Goal: Find contact information: Find contact information

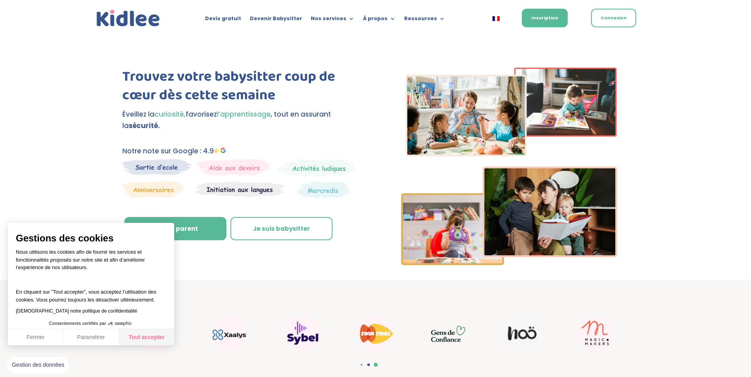
click at [157, 341] on button "Tout accepter" at bounding box center [146, 338] width 55 height 17
checkbox input "true"
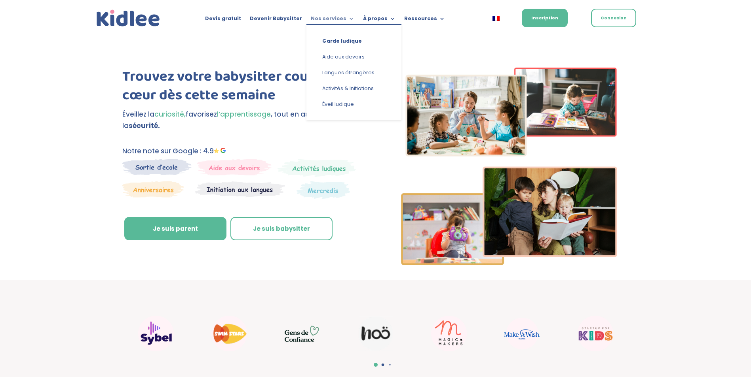
click at [326, 16] on link "Nos services" at bounding box center [333, 20] width 44 height 9
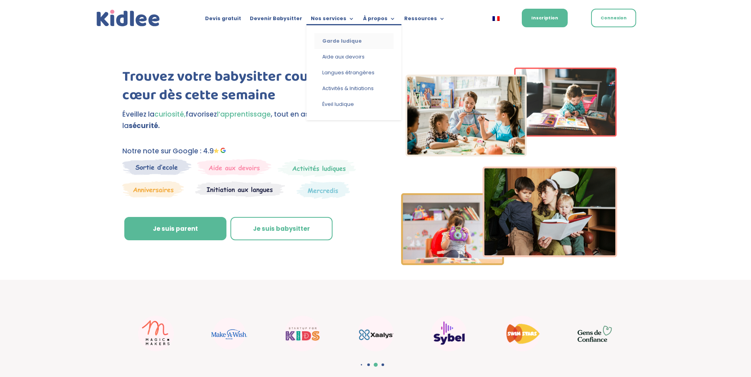
click at [331, 37] on link "Garde ludique" at bounding box center [353, 41] width 79 height 16
click at [341, 41] on link "Garde ludique" at bounding box center [353, 41] width 79 height 16
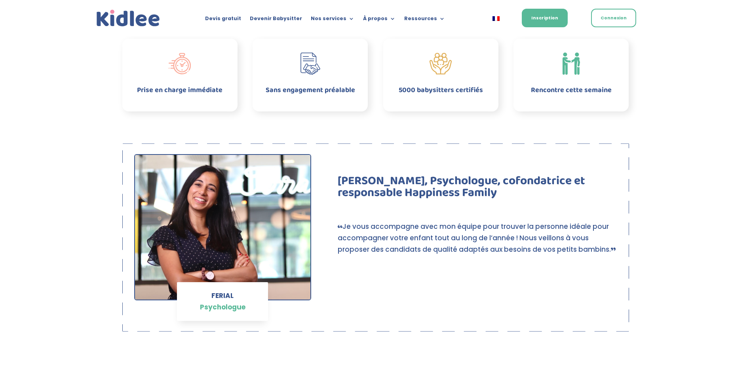
scroll to position [435, 0]
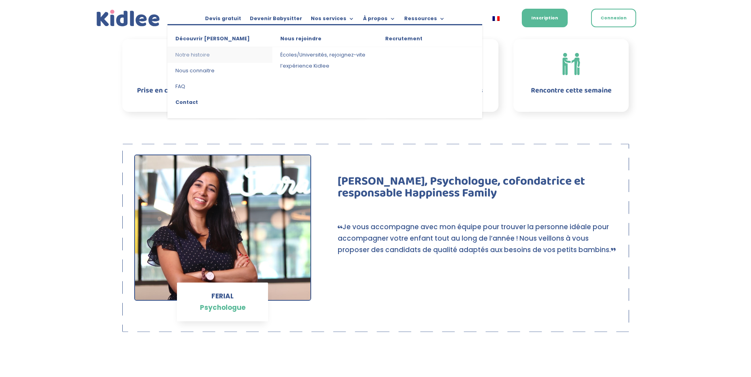
click at [201, 56] on link "Notre histoire" at bounding box center [219, 55] width 105 height 16
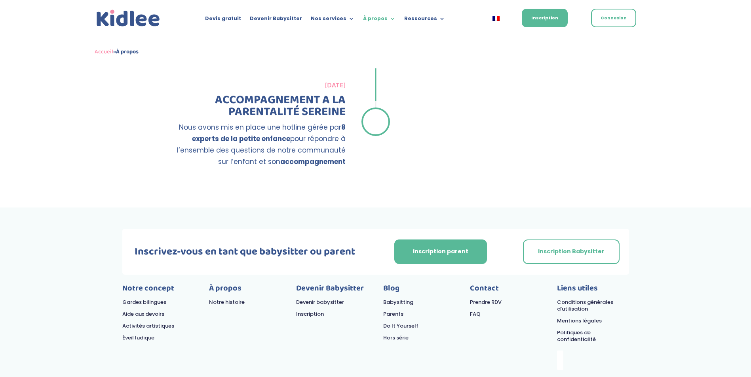
scroll to position [1442, 0]
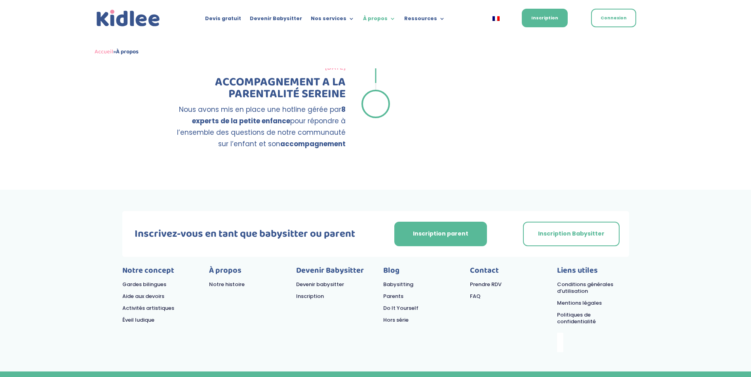
drag, startPoint x: 306, startPoint y: 347, endPoint x: 247, endPoint y: 349, distance: 59.0
copy p "[PHONE_NUMBER]"
drag, startPoint x: 548, startPoint y: 349, endPoint x: 462, endPoint y: 347, distance: 86.3
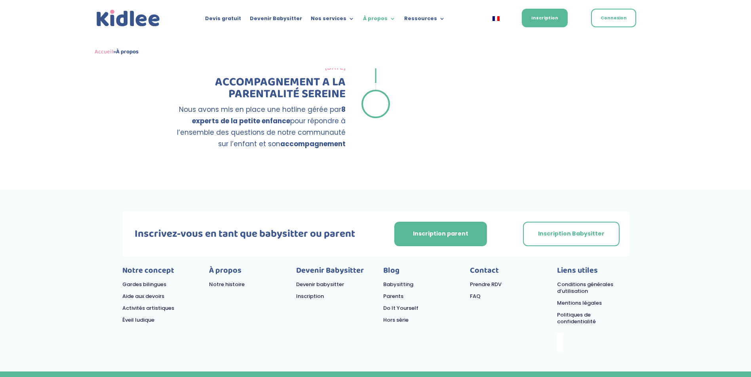
copy div "[EMAIL_ADDRESS][DOMAIN_NAME]"
